Goal: Task Accomplishment & Management: Complete application form

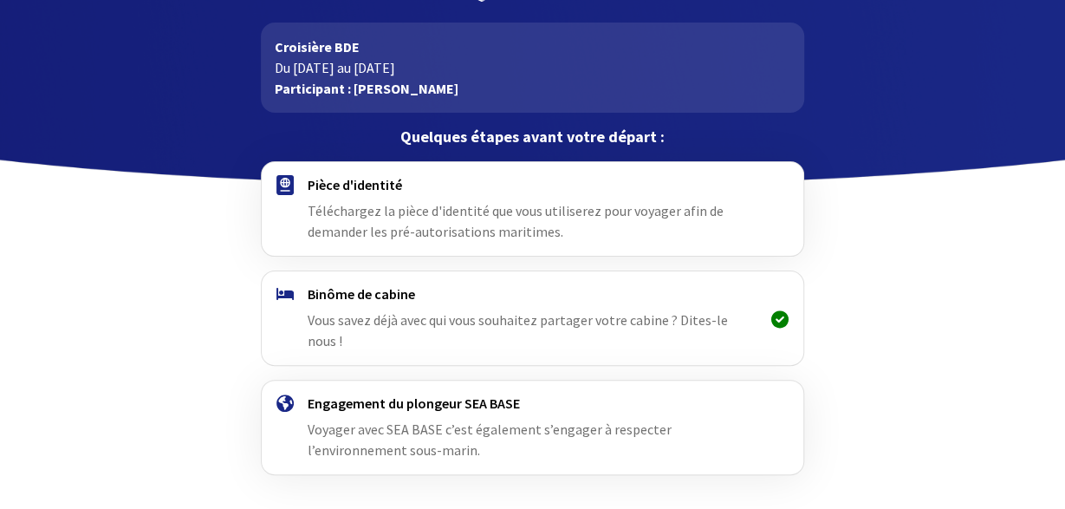
scroll to position [114, 0]
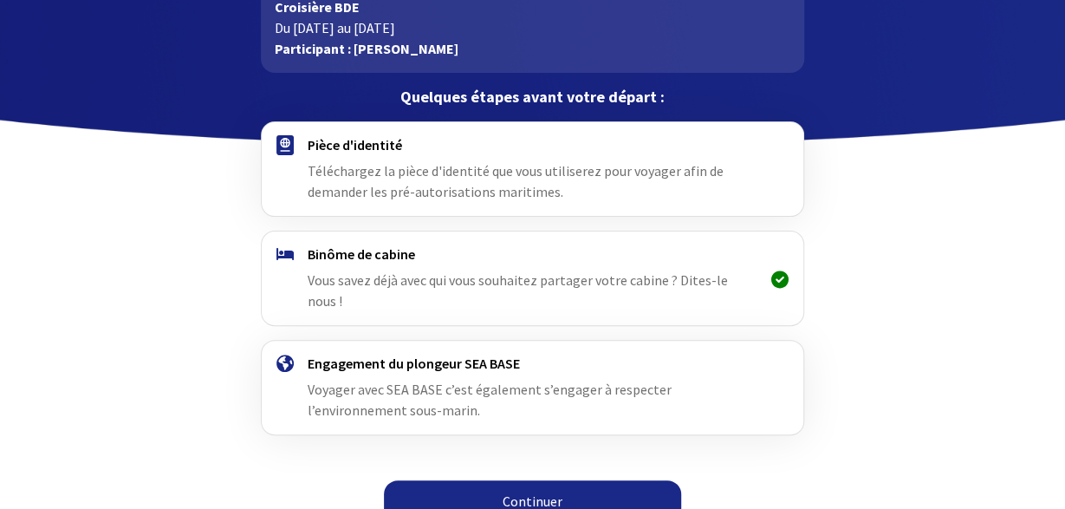
click at [531, 482] on link "Continuer" at bounding box center [532, 501] width 297 height 42
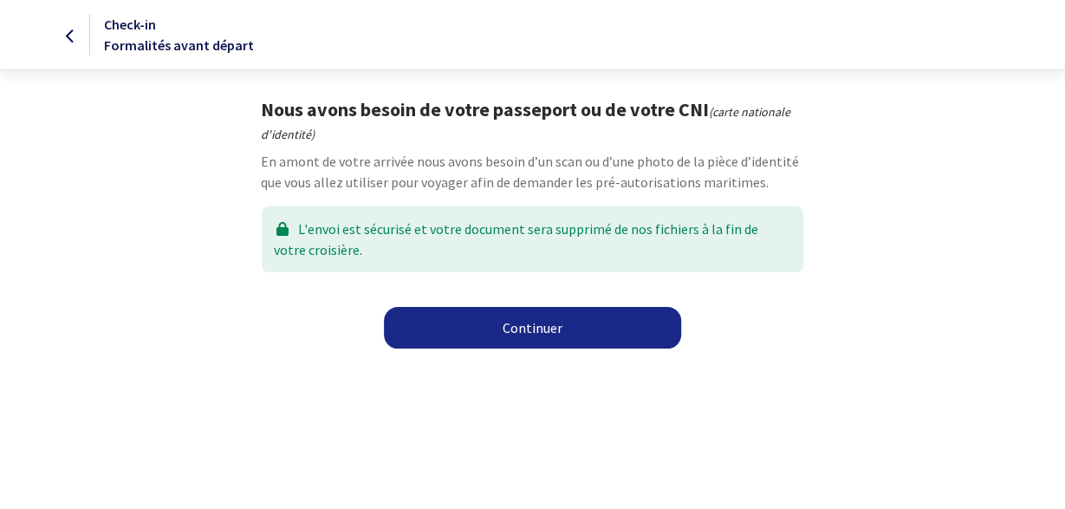
click at [538, 329] on link "Continuer" at bounding box center [532, 328] width 297 height 42
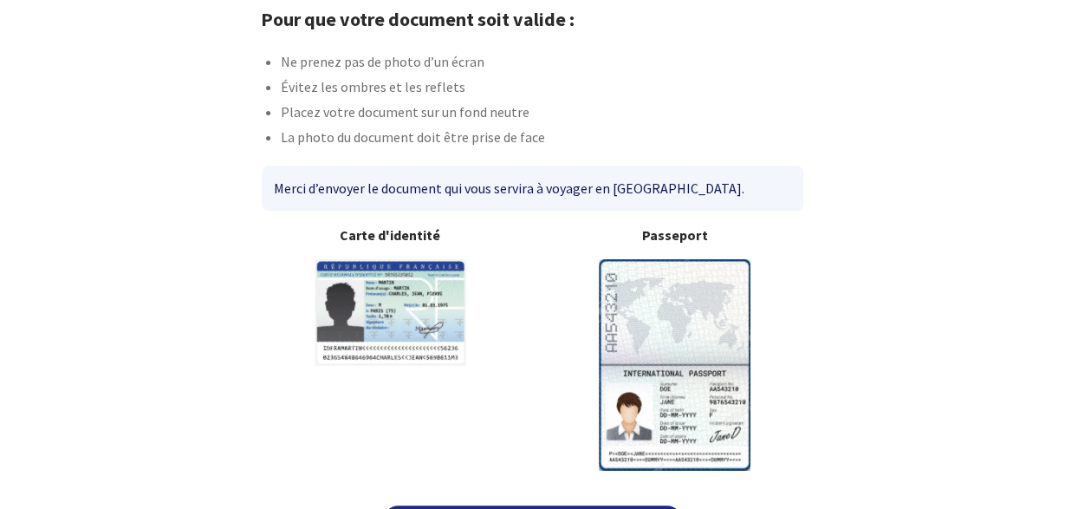
scroll to position [139, 0]
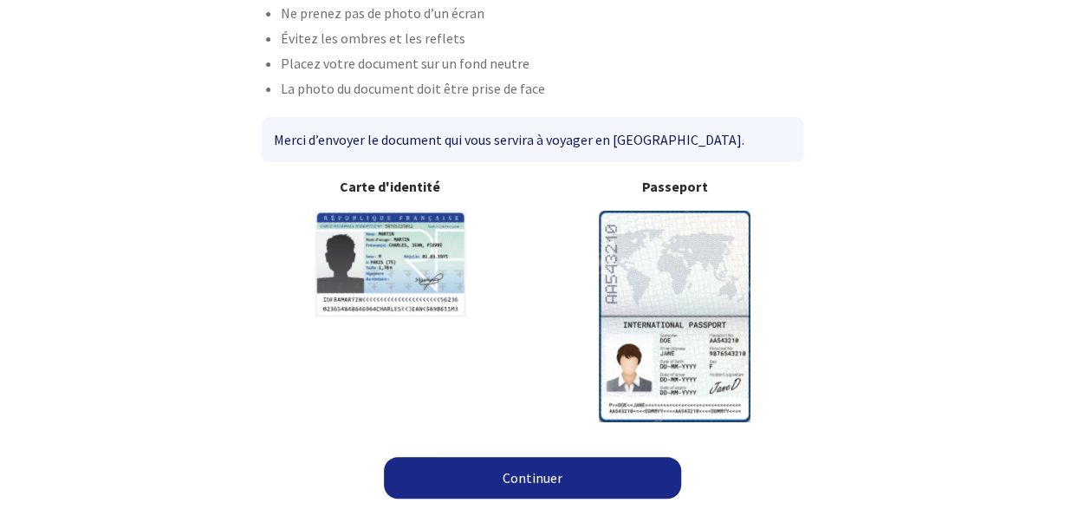
click at [523, 479] on link "Continuer" at bounding box center [532, 478] width 297 height 42
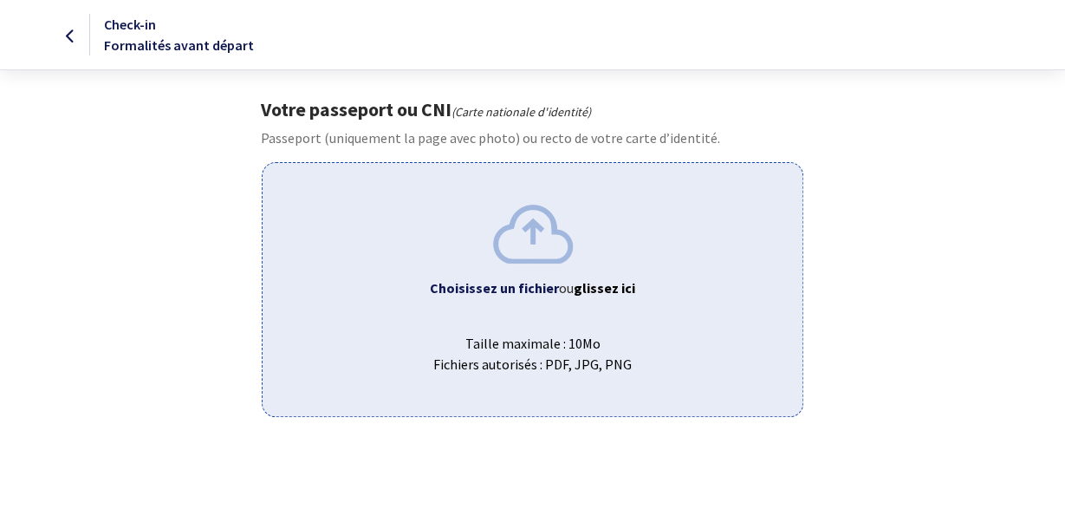
click at [535, 231] on img at bounding box center [533, 234] width 80 height 58
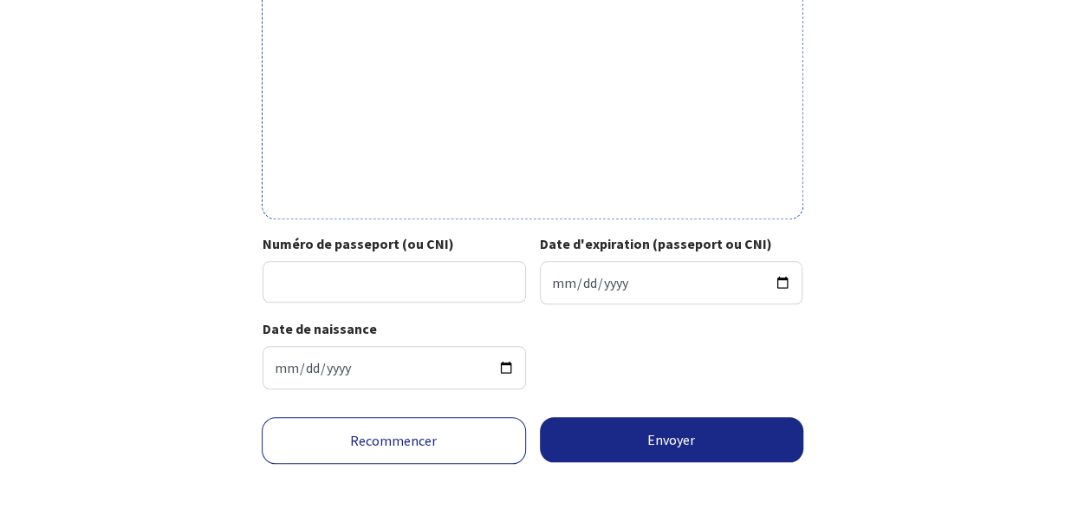
scroll to position [654, 0]
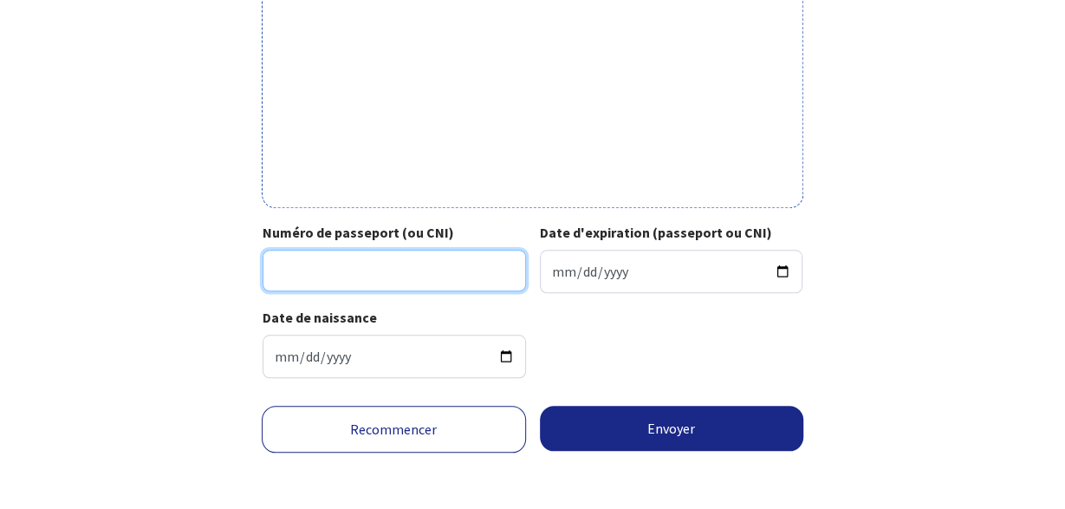
click at [303, 263] on input "Numéro de passeport (ou CNI)" at bounding box center [395, 271] width 264 height 42
click at [292, 270] on input "Numéro de passeport (ou CNI)" at bounding box center [395, 271] width 264 height 42
type input "19KP77795"
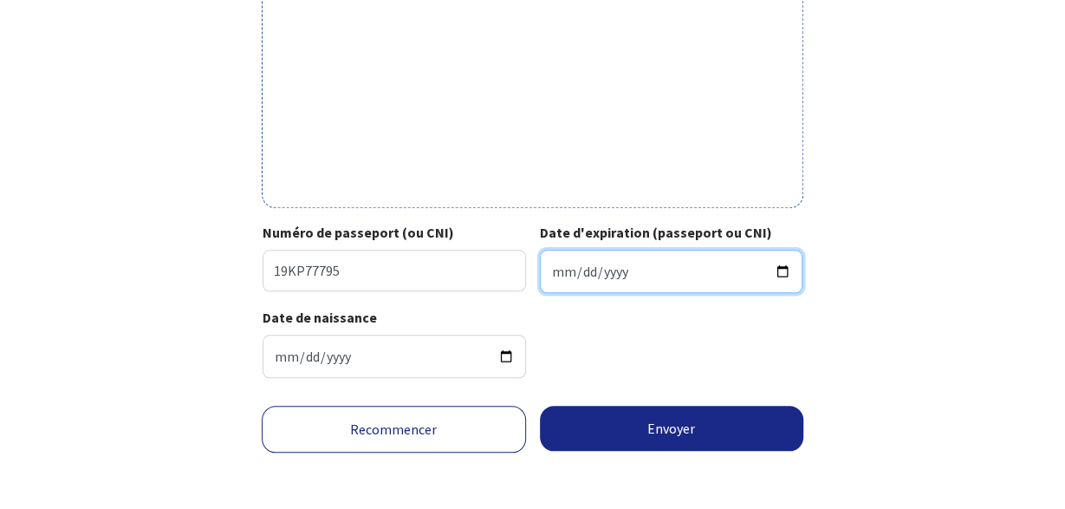
click at [778, 272] on input "Date d'expiration (passeport ou CNI)" at bounding box center [672, 271] width 264 height 43
click at [559, 273] on input "Date d'expiration (passeport ou CNI)" at bounding box center [672, 271] width 264 height 43
type input "2029-05-28"
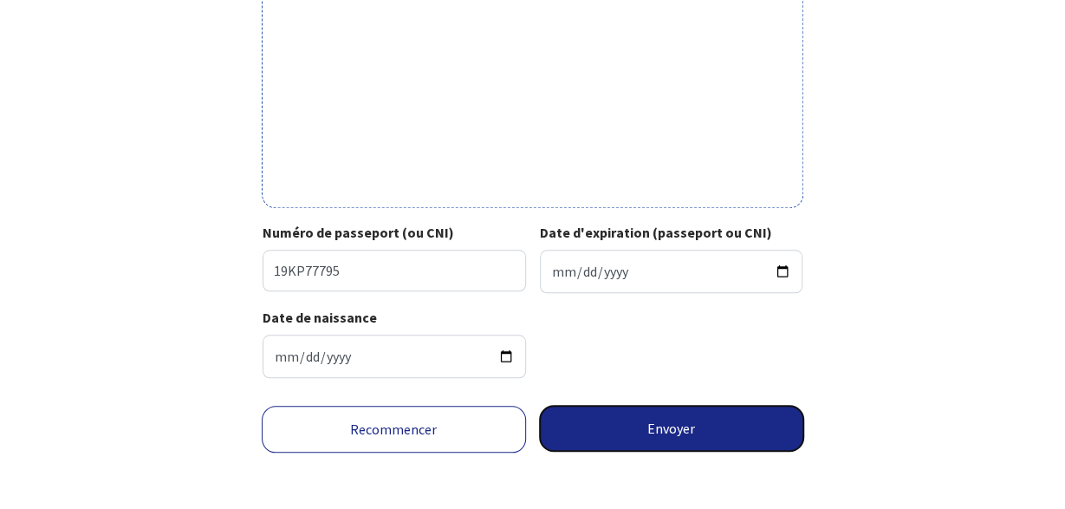
click at [671, 423] on button "Envoyer" at bounding box center [672, 428] width 264 height 45
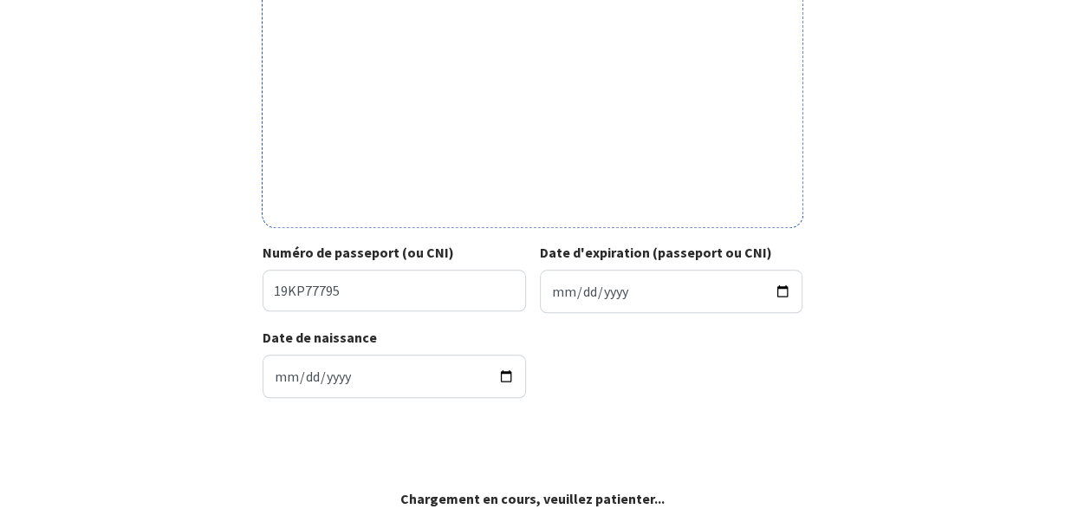
scroll to position [629, 0]
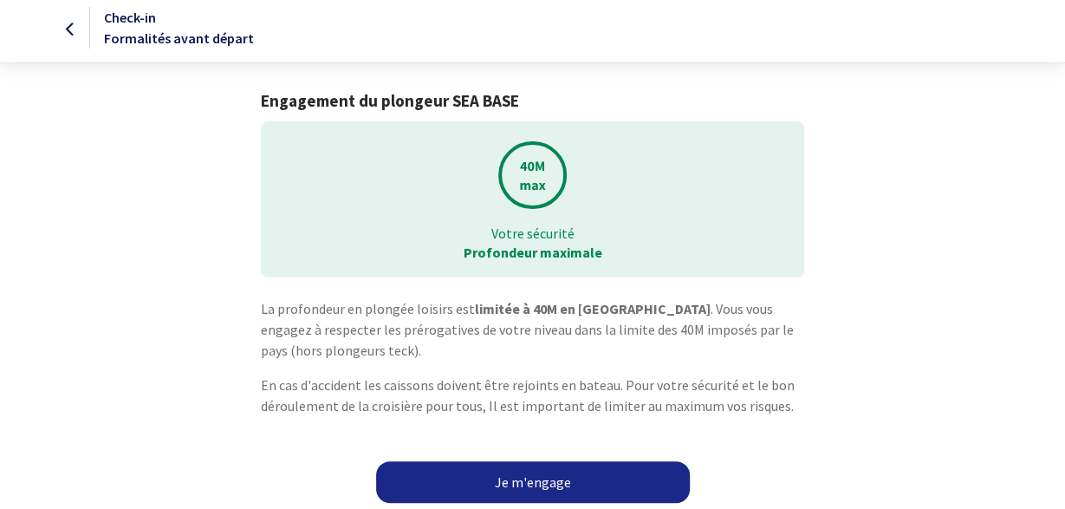
scroll to position [10, 0]
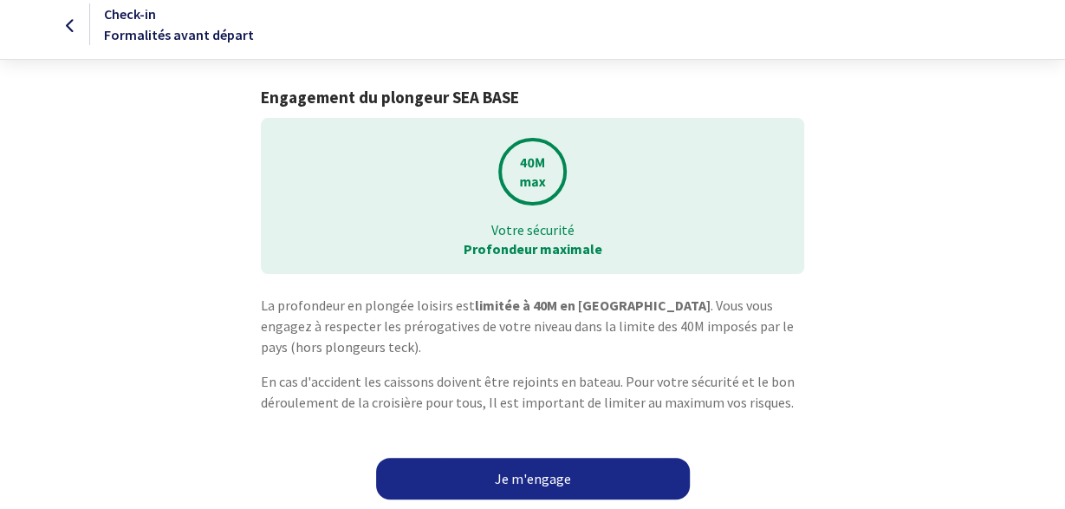
click at [543, 478] on link "Je m'engage" at bounding box center [533, 479] width 314 height 42
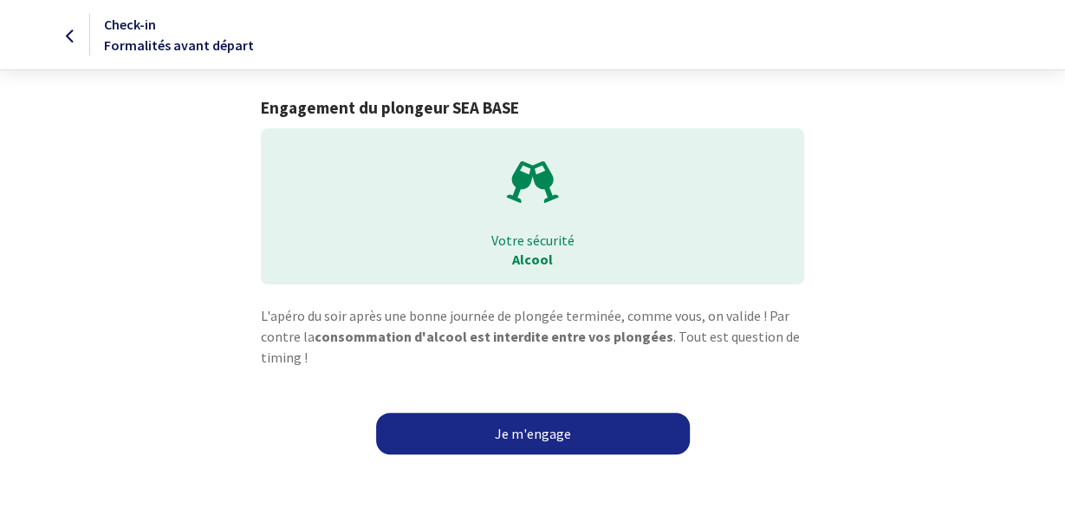
click at [535, 438] on link "Je m'engage" at bounding box center [533, 434] width 314 height 42
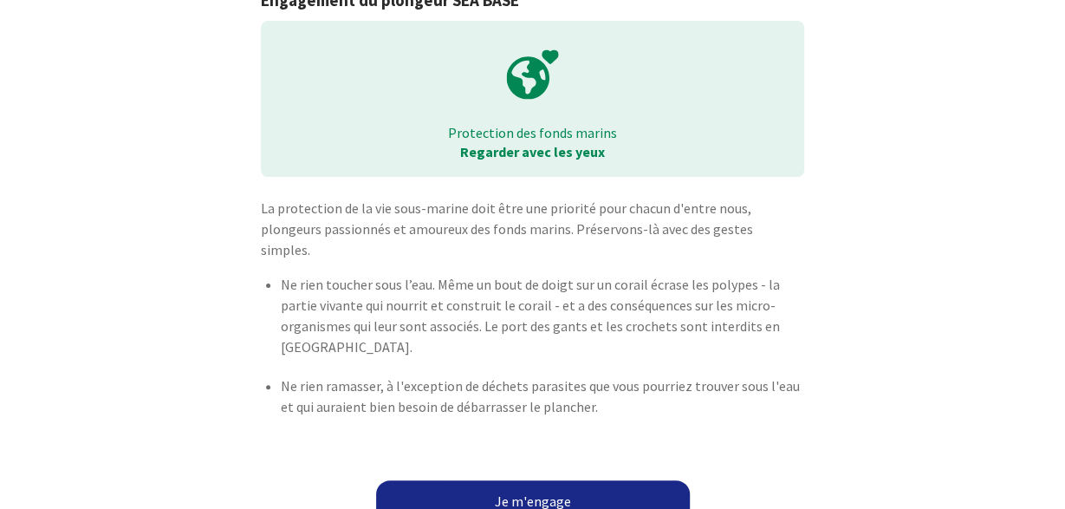
scroll to position [109, 0]
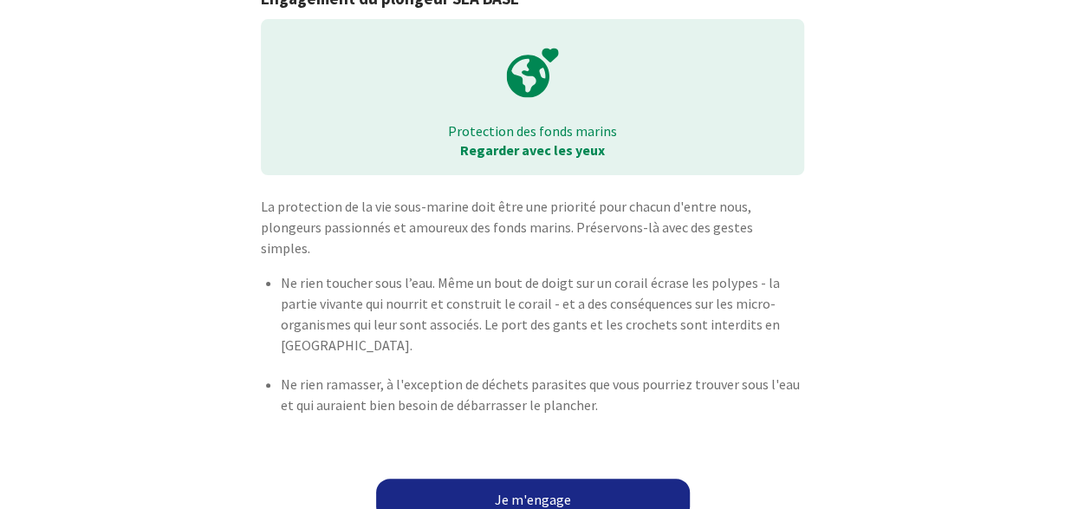
click at [536, 479] on link "Je m'engage" at bounding box center [533, 500] width 314 height 42
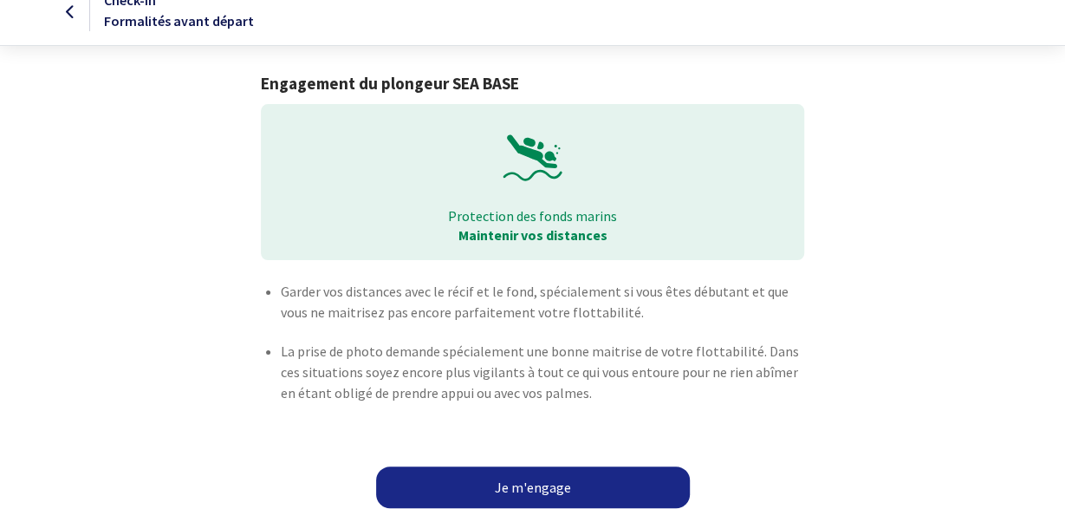
scroll to position [33, 0]
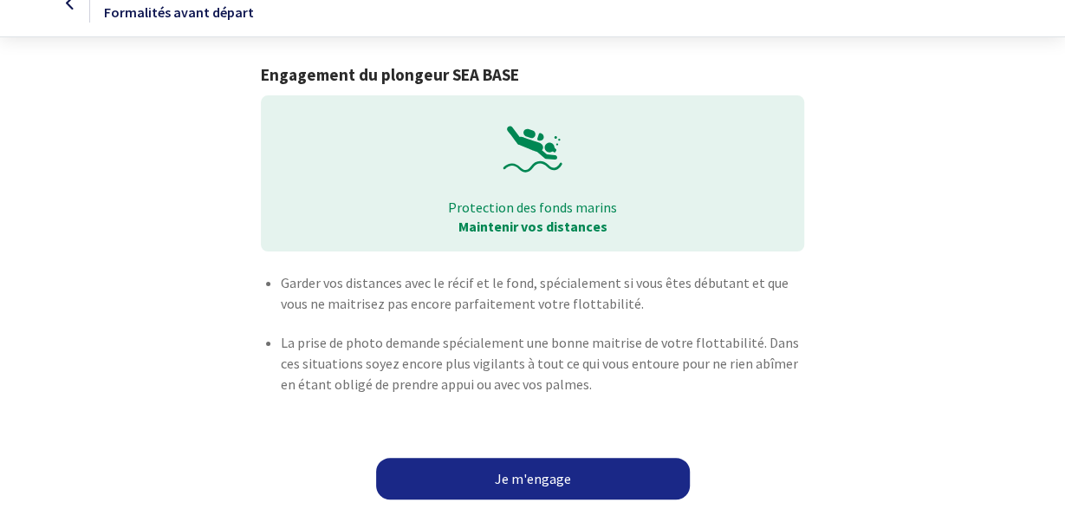
click at [544, 479] on link "Je m'engage" at bounding box center [533, 479] width 314 height 42
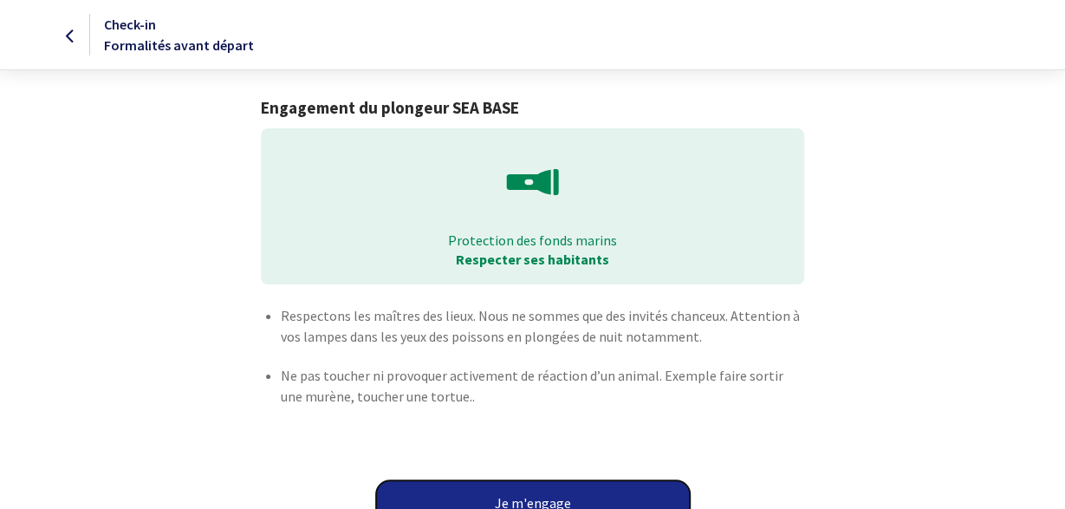
click at [546, 497] on button "Je m'engage" at bounding box center [533, 502] width 314 height 45
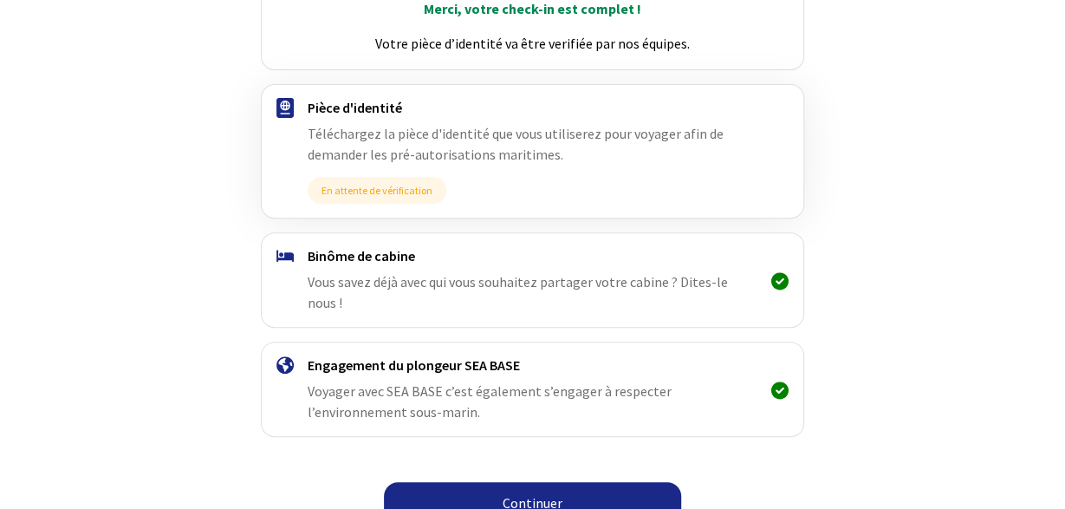
scroll to position [276, 0]
click at [537, 481] on link "Continuer" at bounding box center [532, 502] width 297 height 42
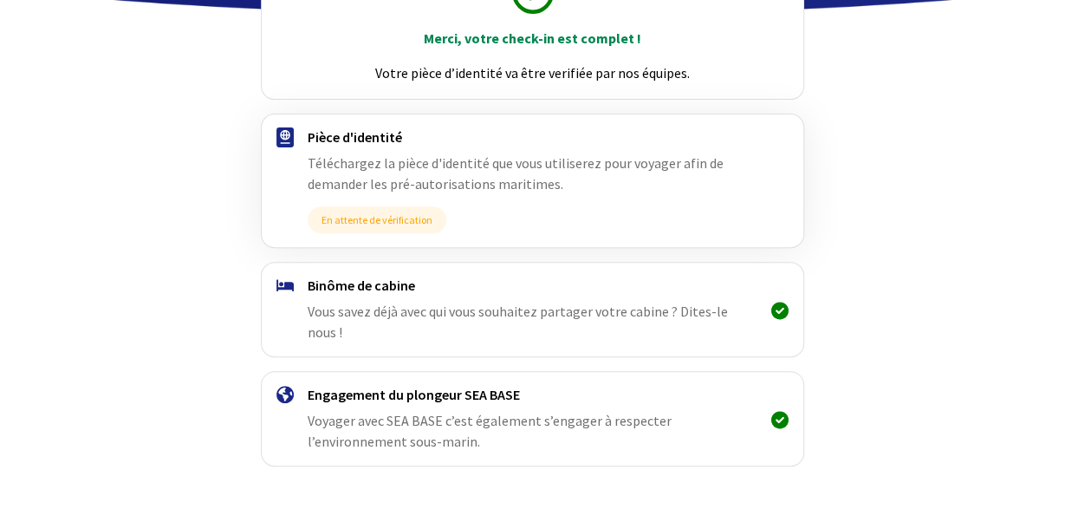
scroll to position [276, 0]
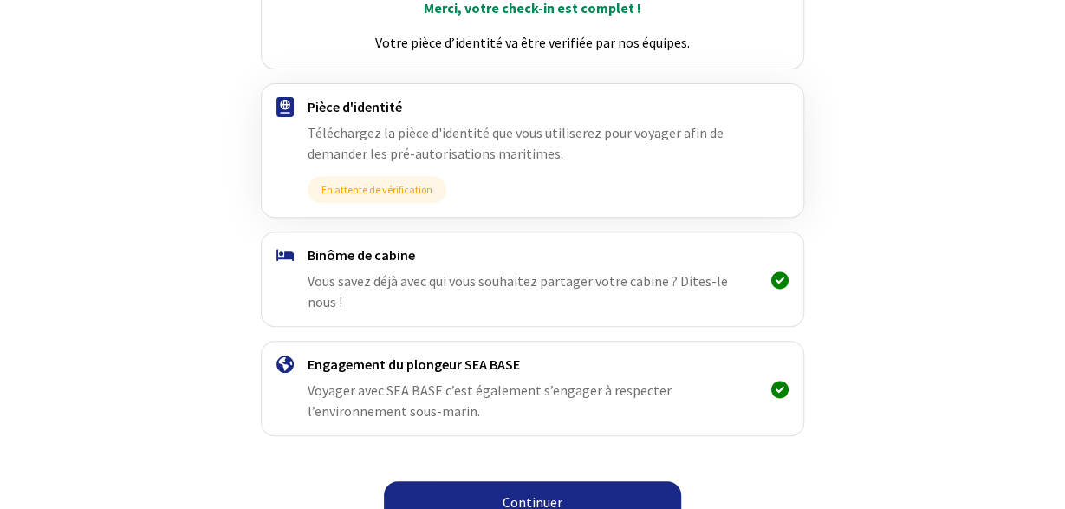
click at [549, 482] on link "Continuer" at bounding box center [532, 502] width 297 height 42
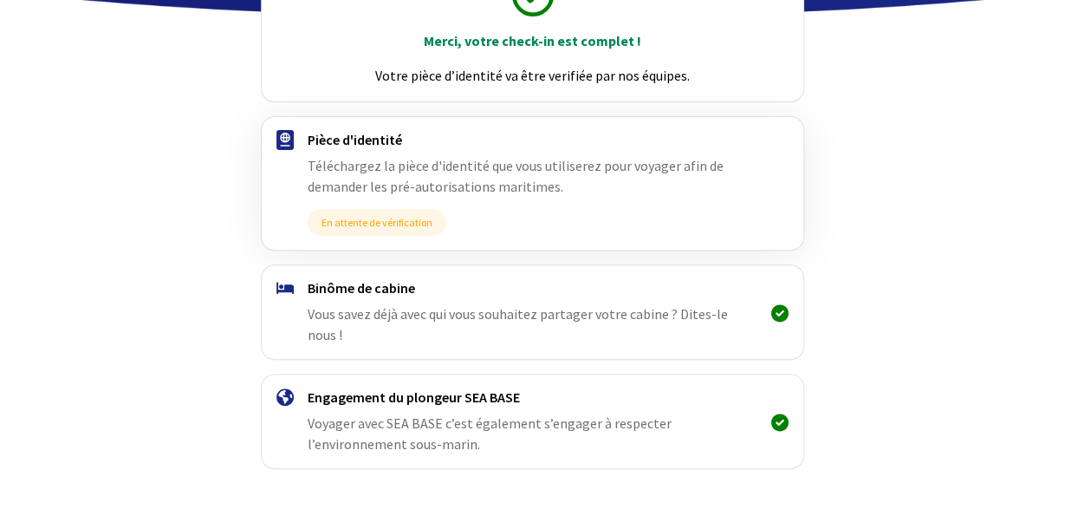
scroll to position [276, 0]
